Goal: Navigation & Orientation: Find specific page/section

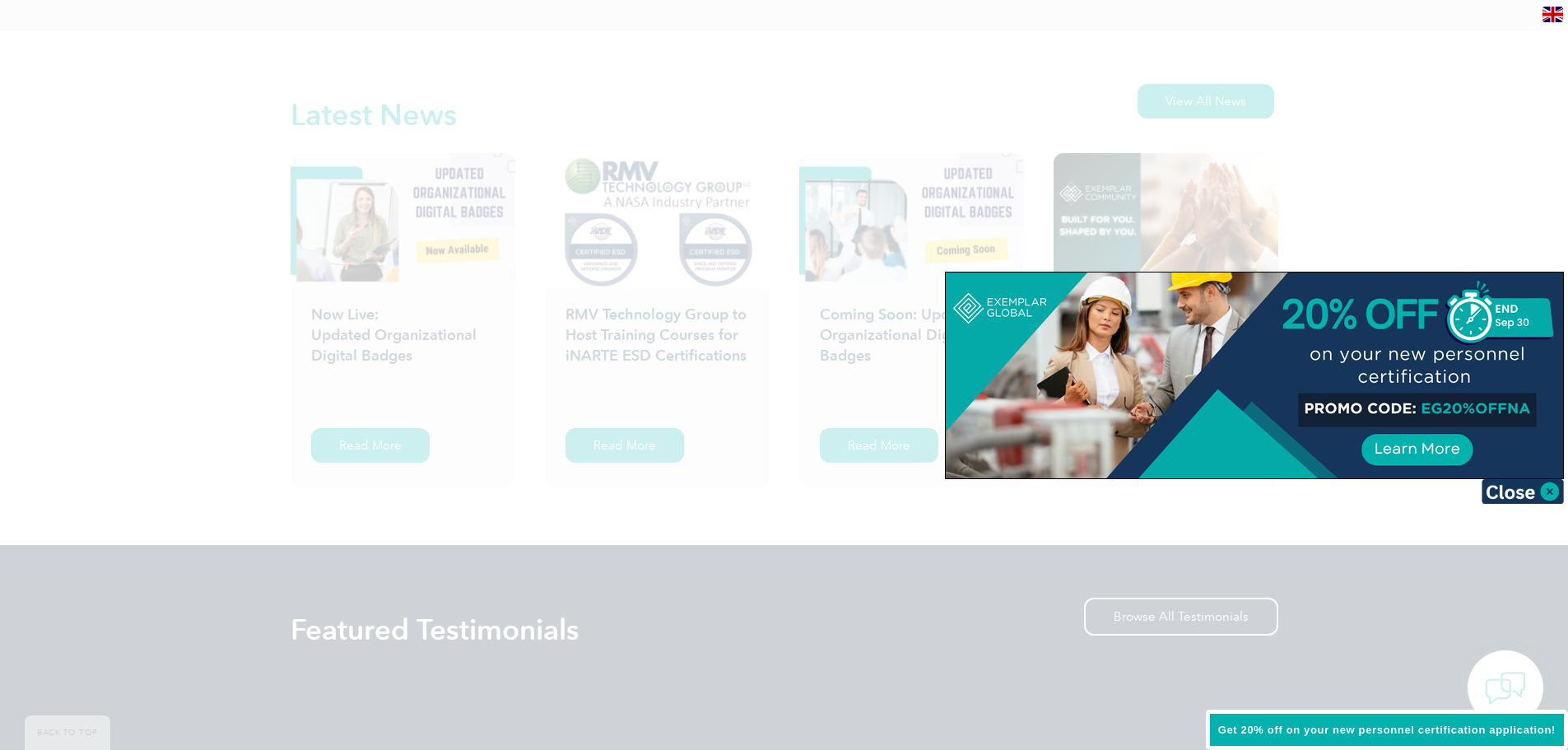
scroll to position [2552, 0]
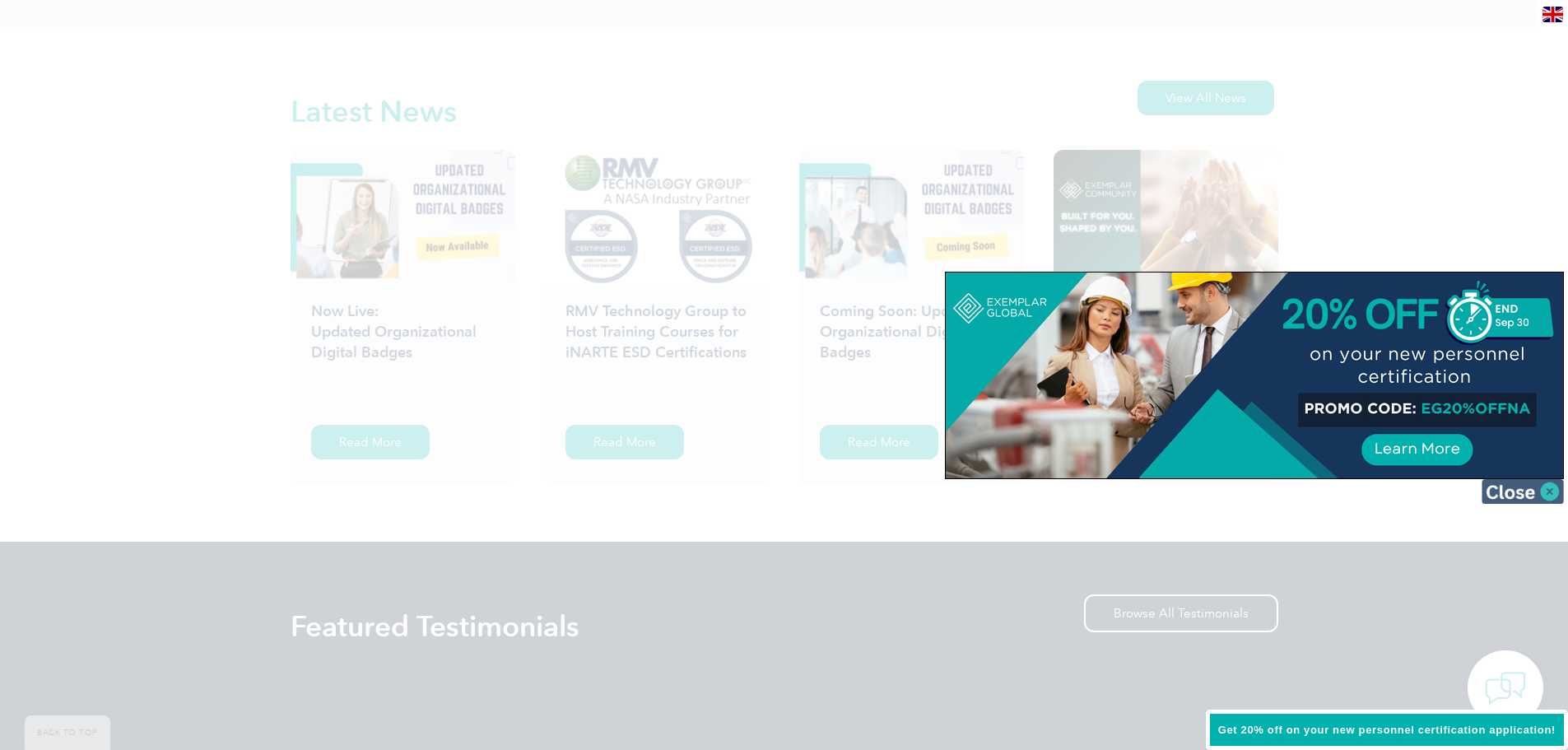
click at [1525, 488] on img at bounding box center [1523, 492] width 82 height 25
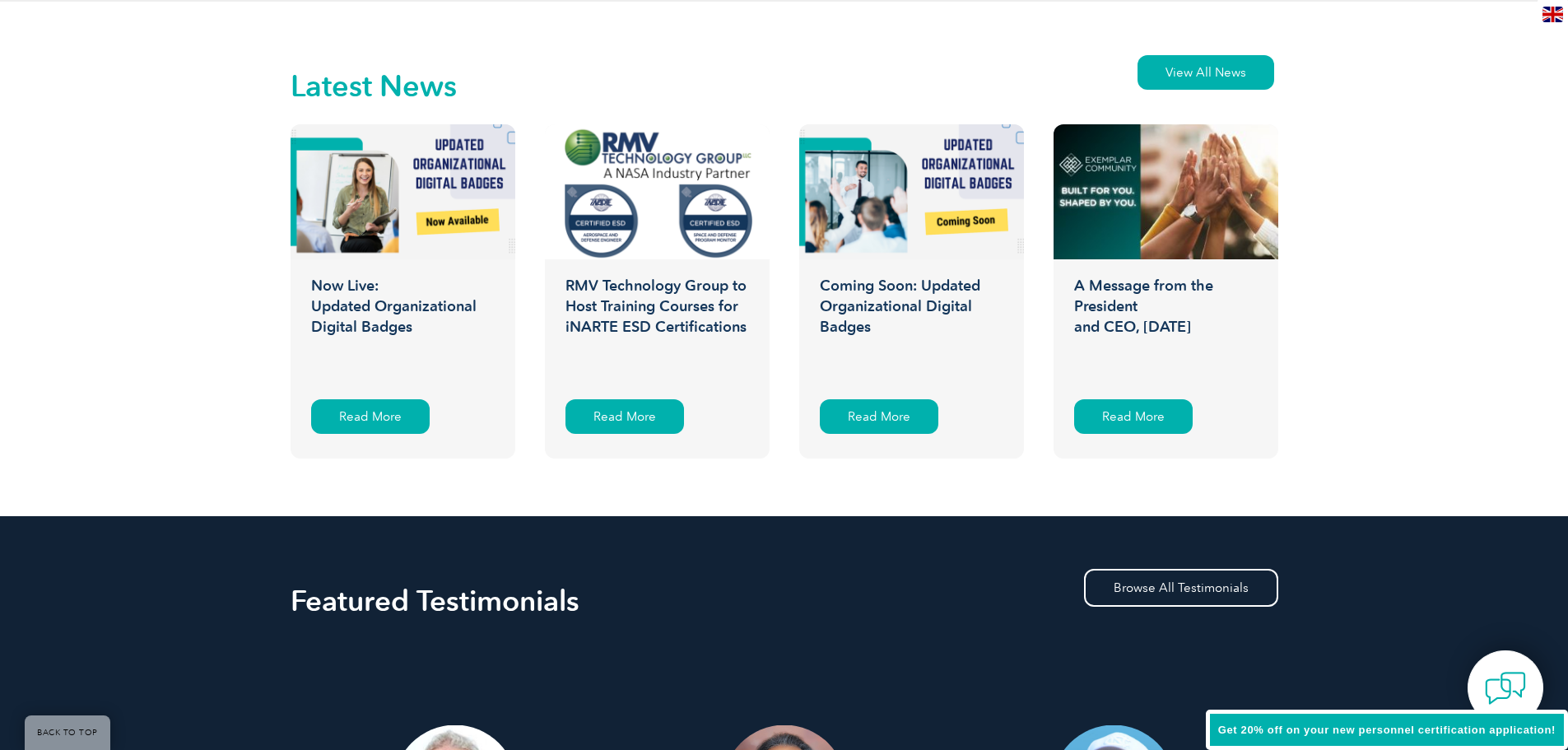
scroll to position [2963, 0]
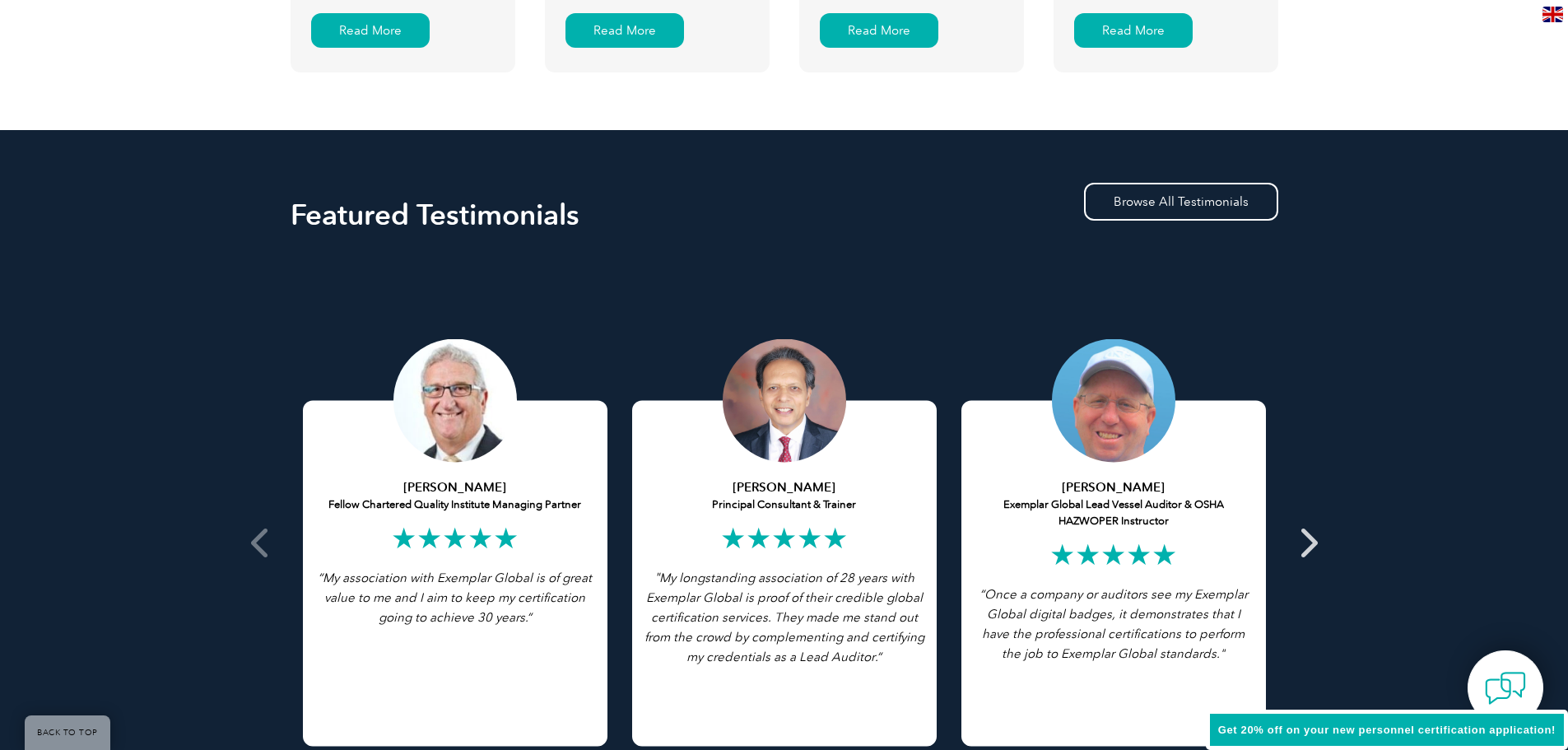
click at [1319, 540] on span at bounding box center [1307, 543] width 40 height 572
click at [1316, 543] on icon at bounding box center [1307, 543] width 21 height 0
click at [1315, 543] on icon at bounding box center [1307, 543] width 21 height 0
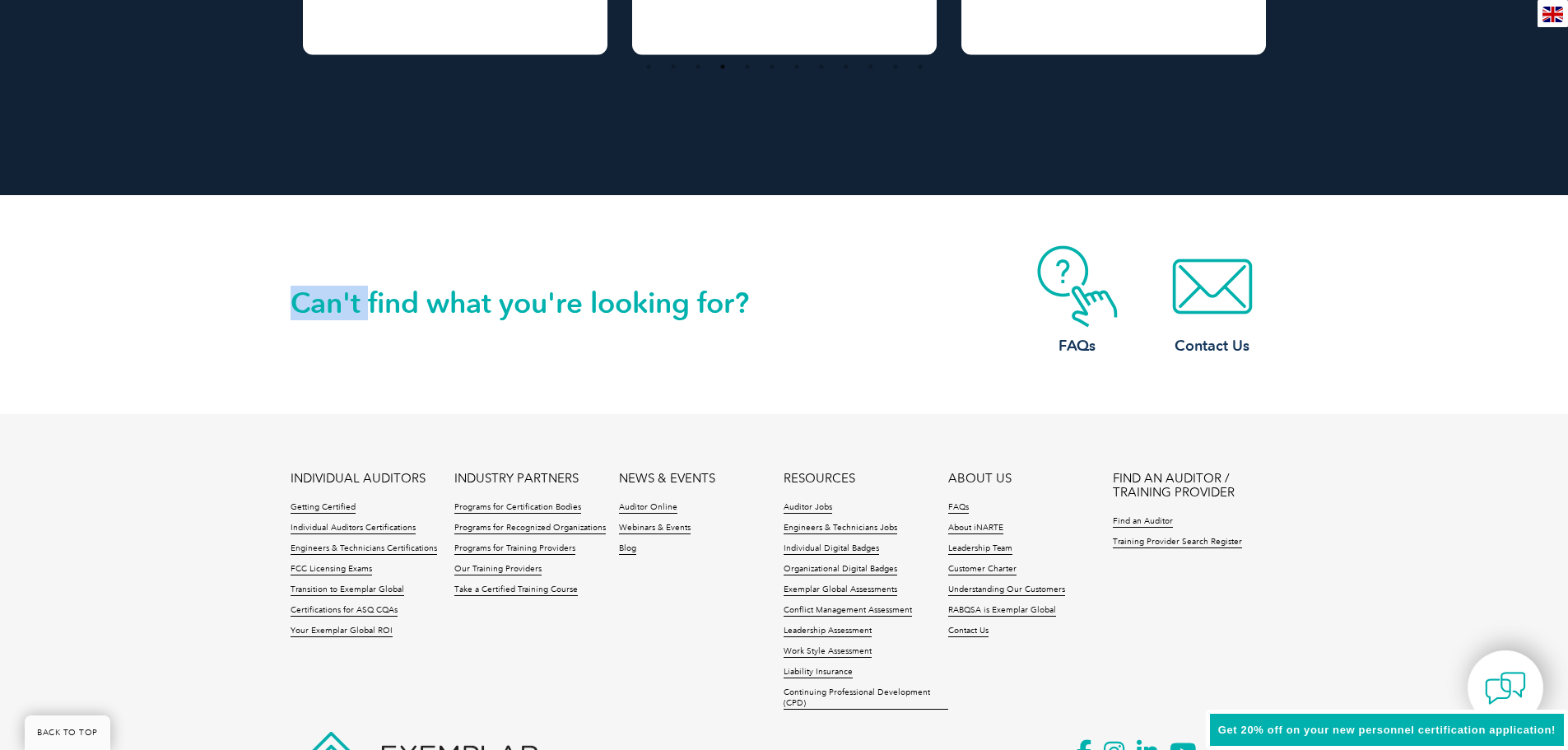
scroll to position [3768, 0]
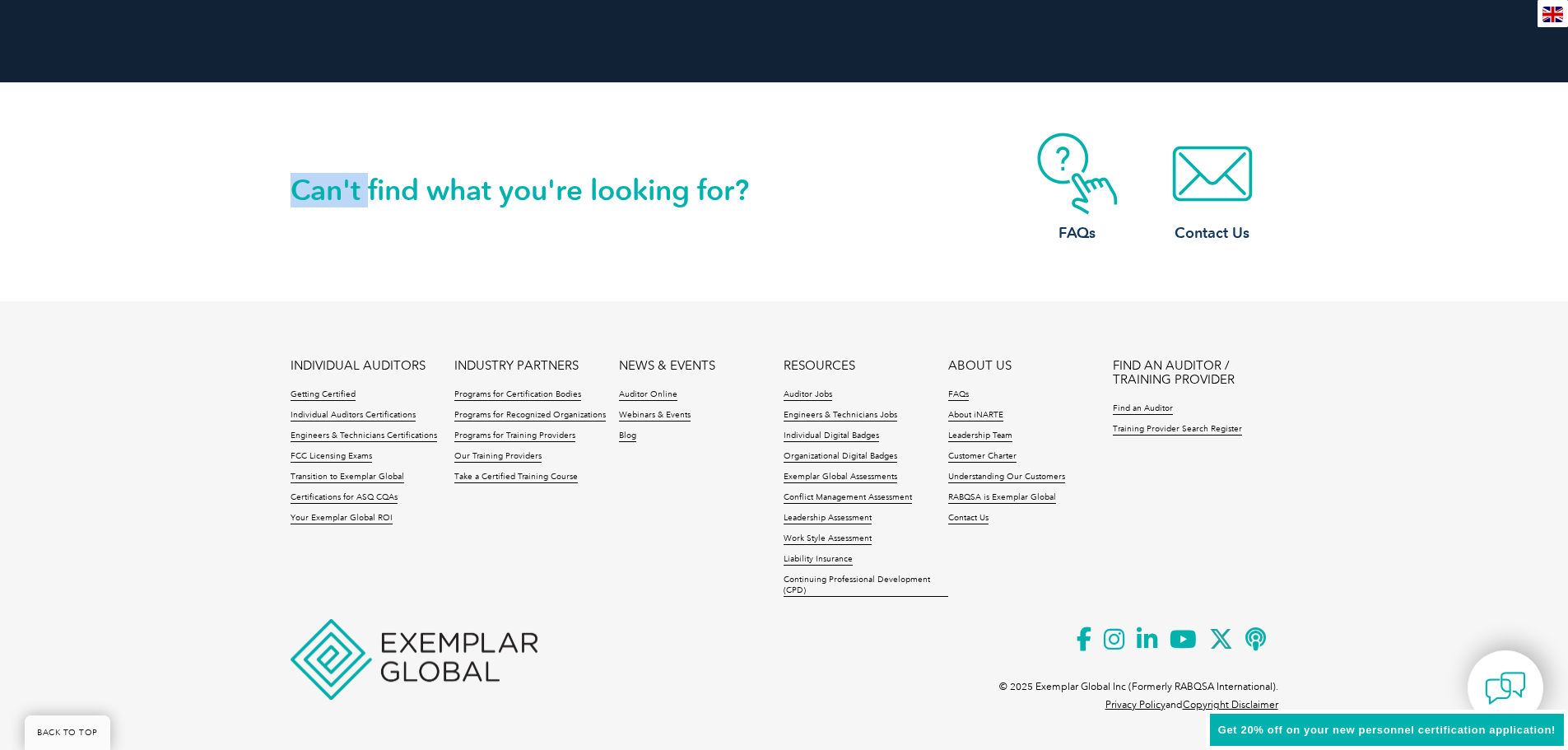
click at [664, 554] on ul "INDIVIDUAL AUDITORS Getting Certified Individual Auditors Certifications Engine…" at bounding box center [784, 483] width 988 height 247
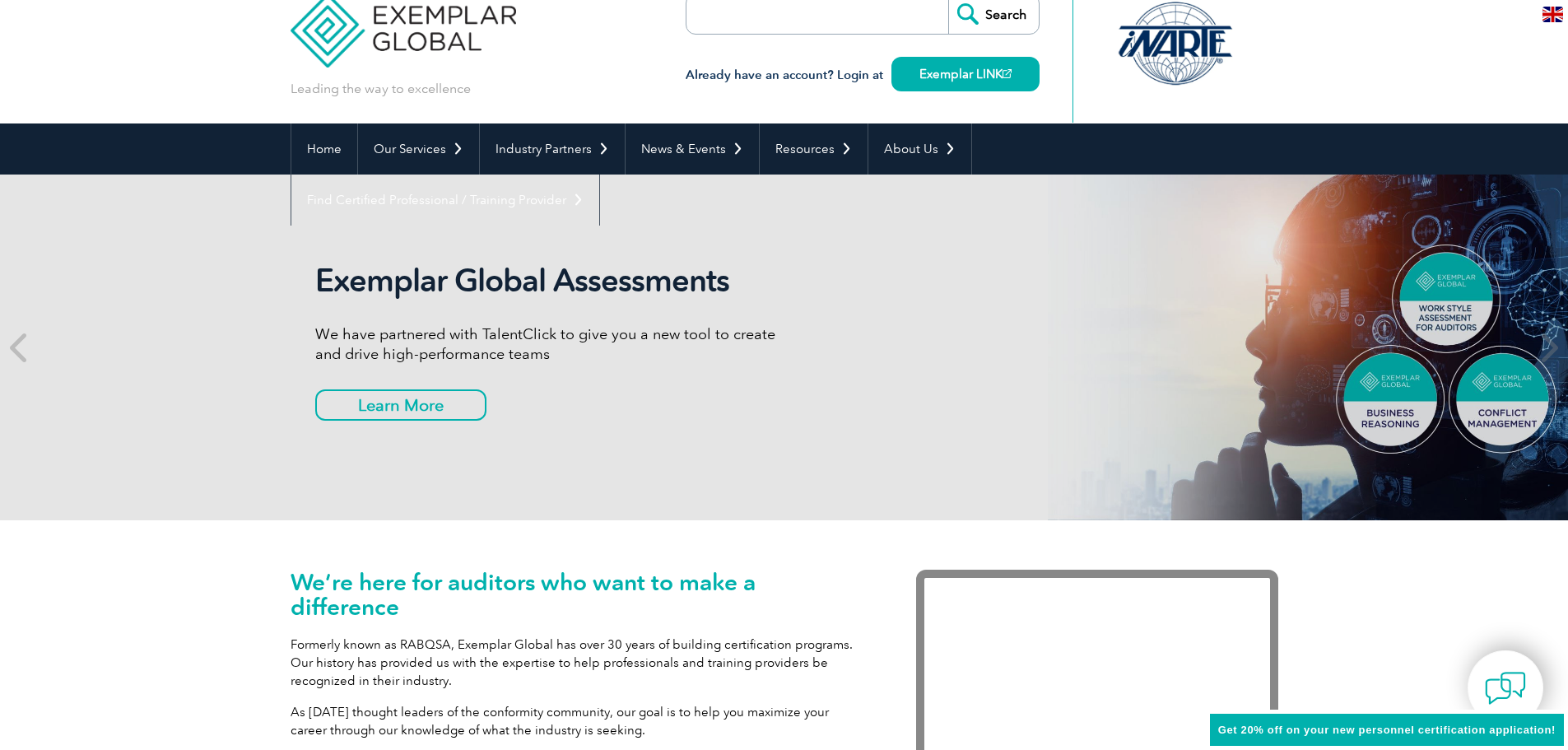
scroll to position [0, 0]
